Goal: Task Accomplishment & Management: Use online tool/utility

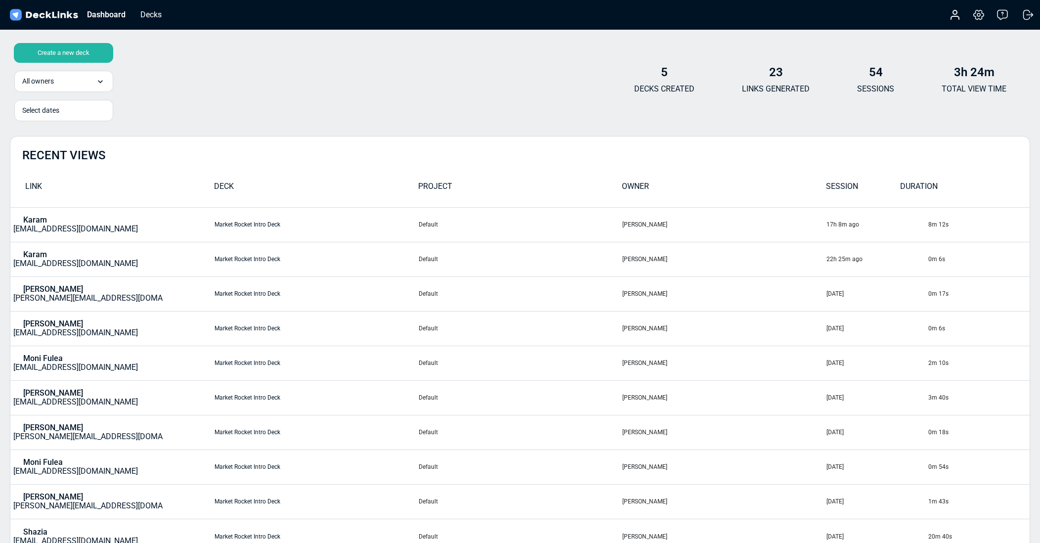
click at [73, 48] on div "Create a new deck" at bounding box center [63, 53] width 99 height 20
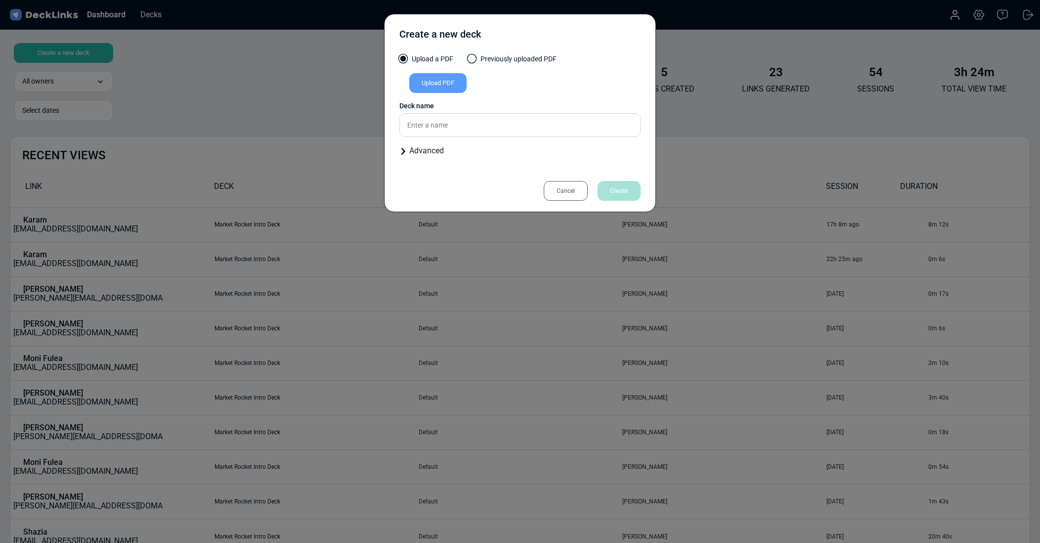
click at [556, 185] on div "Cancel" at bounding box center [566, 191] width 44 height 20
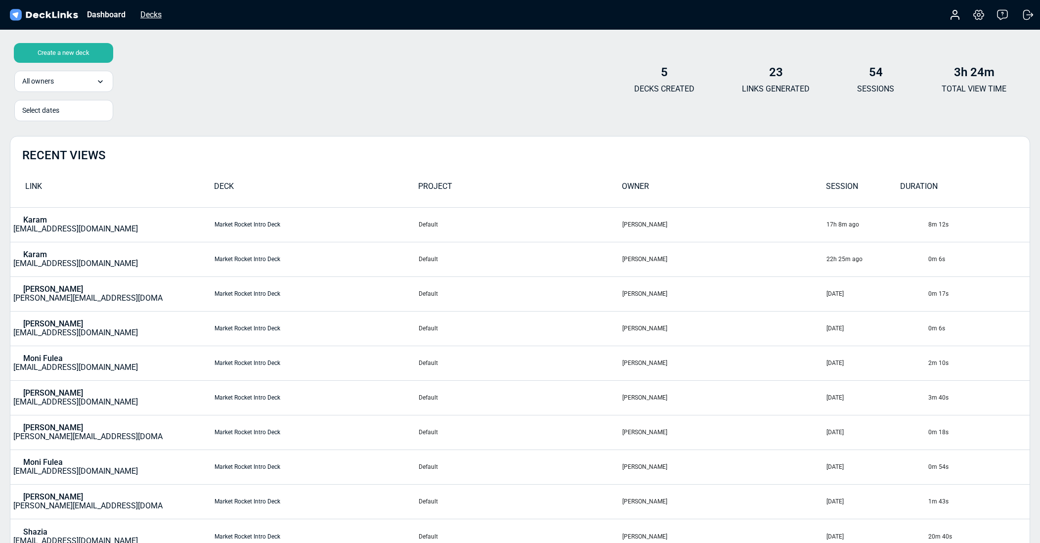
click at [145, 14] on div "Decks" at bounding box center [150, 14] width 31 height 12
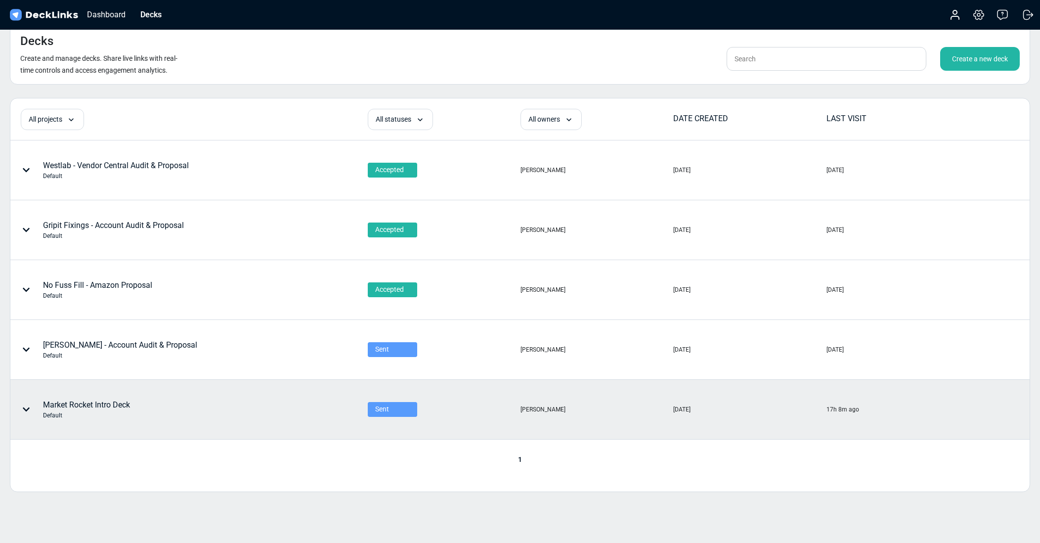
scroll to position [35, 0]
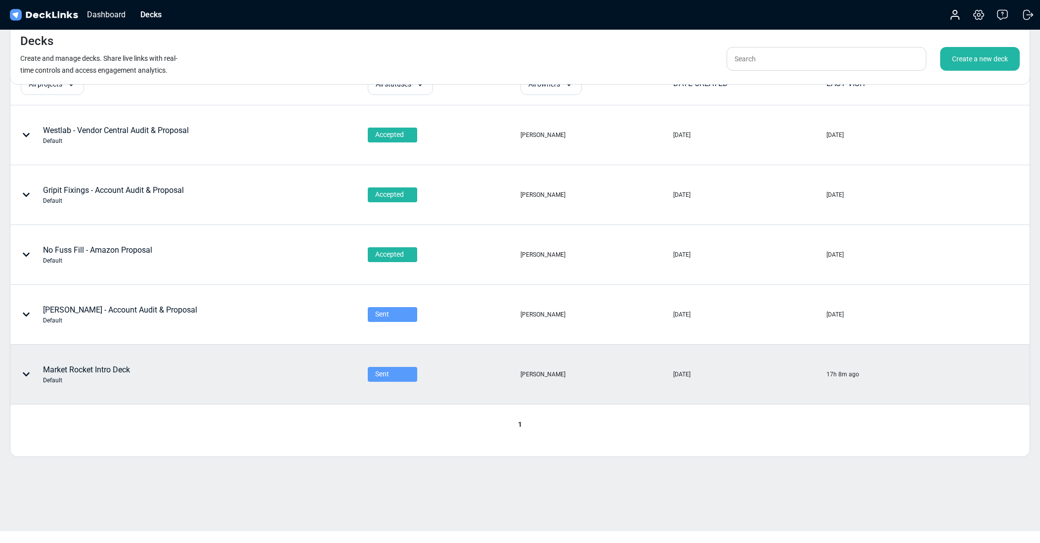
click at [21, 369] on div at bounding box center [28, 374] width 30 height 30
drag, startPoint x: 279, startPoint y: 386, endPoint x: 146, endPoint y: 369, distance: 134.1
click at [276, 386] on div at bounding box center [520, 271] width 1040 height 543
click at [129, 368] on div "Market Rocket Intro Deck Default" at bounding box center [86, 374] width 87 height 21
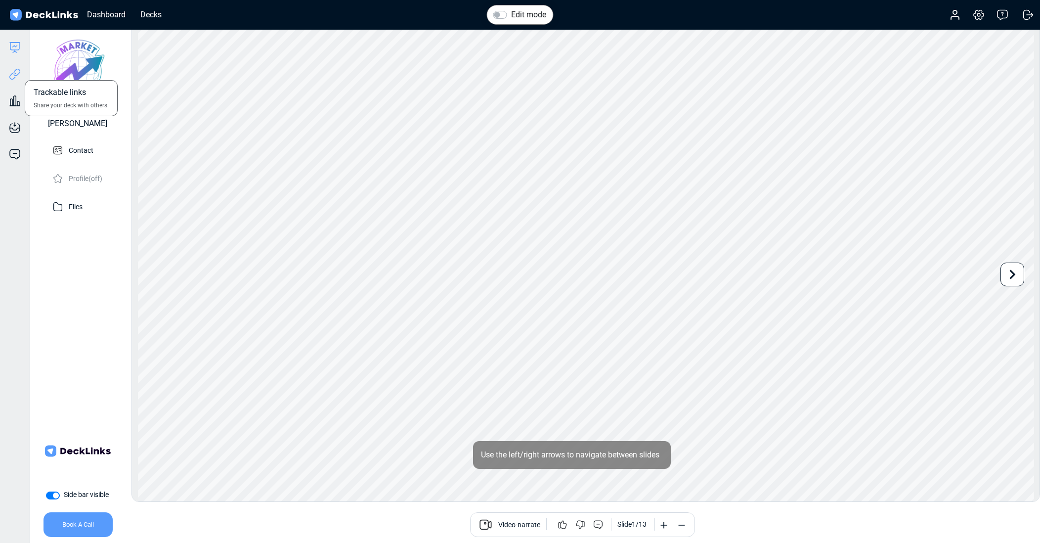
click at [12, 79] on icon at bounding box center [15, 74] width 12 height 12
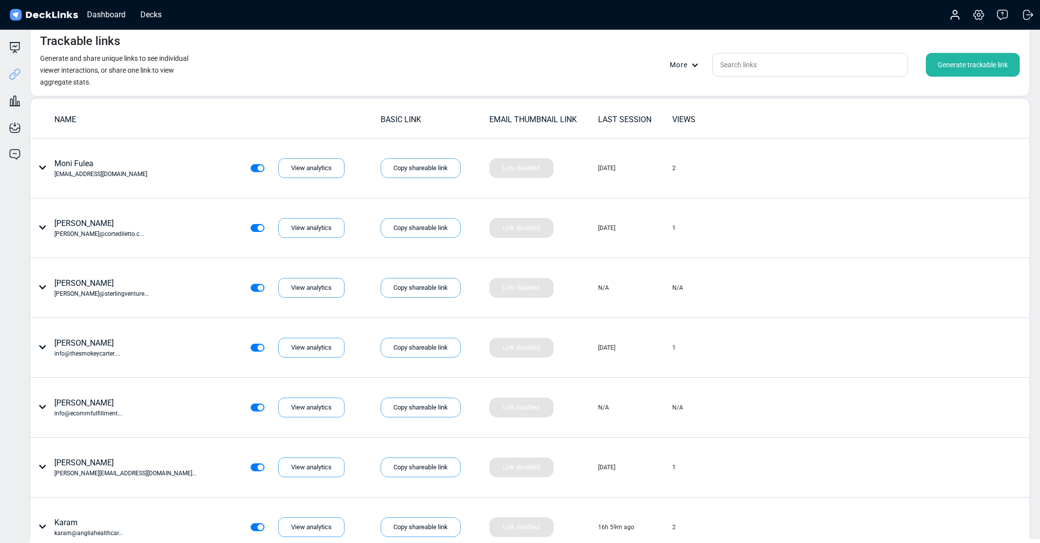
click at [971, 62] on div "Generate trackable link" at bounding box center [973, 65] width 94 height 24
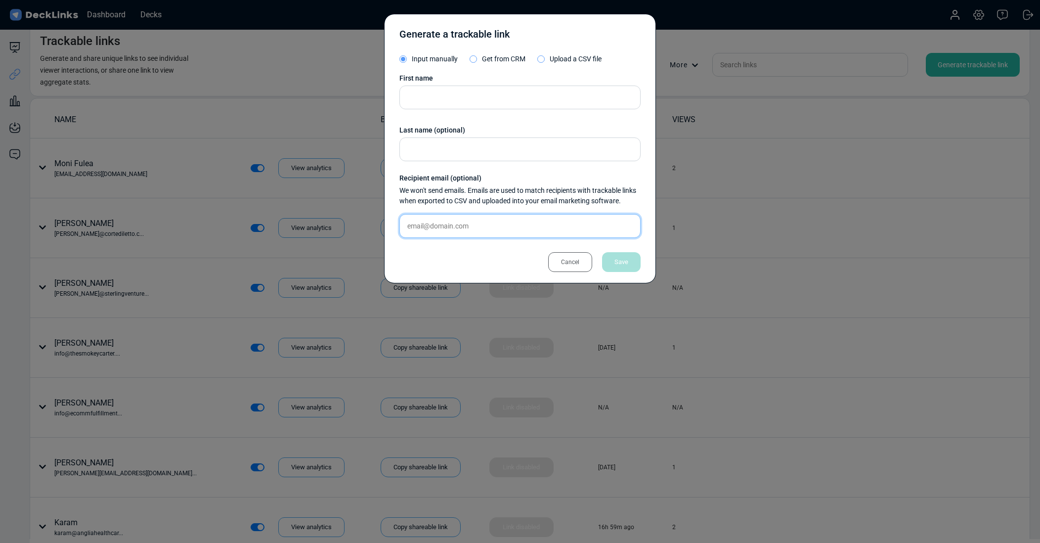
click at [476, 222] on input "text" at bounding box center [519, 226] width 241 height 24
paste input "[EMAIL_ADDRESS][DOMAIN_NAME]"
type input "[EMAIL_ADDRESS][DOMAIN_NAME]"
click at [452, 97] on input "text" at bounding box center [519, 97] width 241 height 24
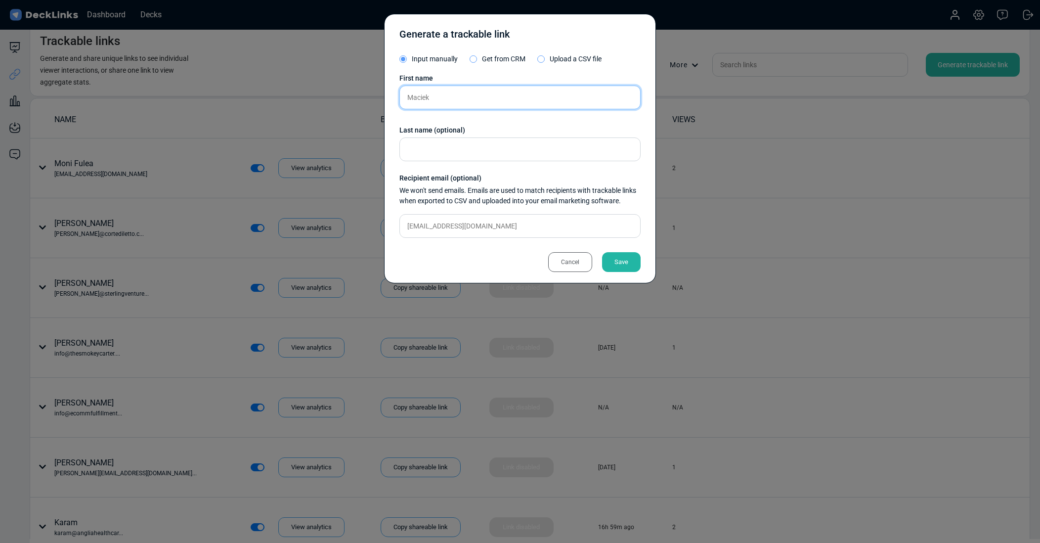
type input "Maciek"
click at [628, 266] on div "Save" at bounding box center [621, 262] width 39 height 20
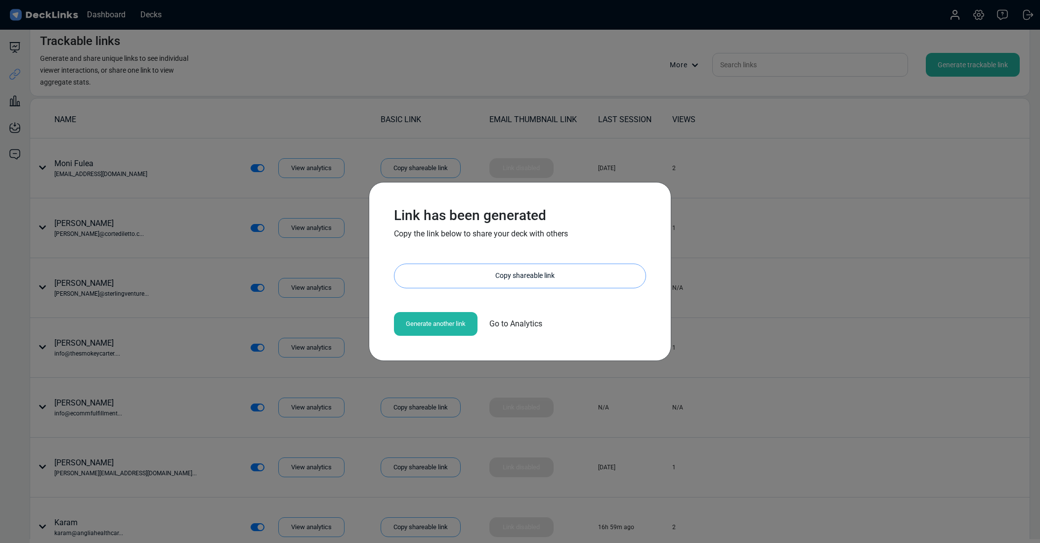
click at [482, 277] on div "Copy shareable link" at bounding box center [524, 276] width 241 height 24
